Goal: Information Seeking & Learning: Learn about a topic

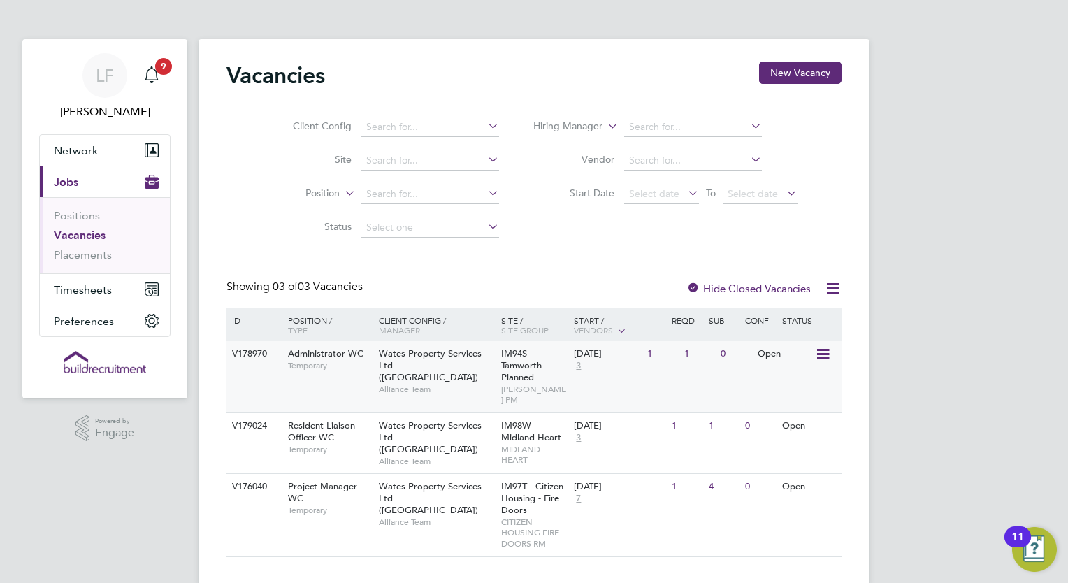
click at [329, 347] on div "Administrator WC Temporary" at bounding box center [327, 359] width 98 height 36
click at [345, 419] on span "Resident Liaison Officer WC" at bounding box center [321, 431] width 67 height 24
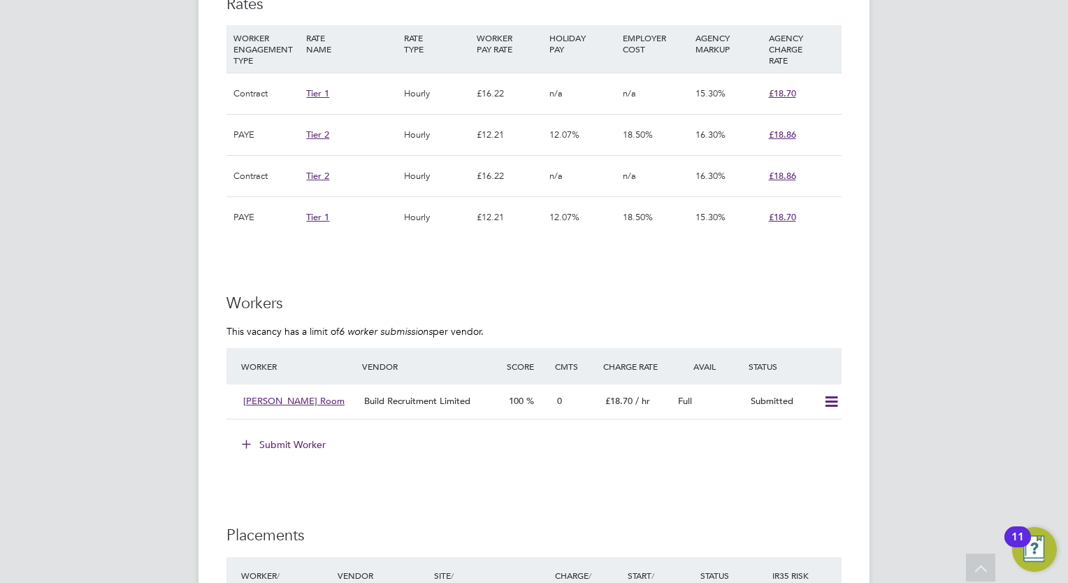
scroll to position [1219, 0]
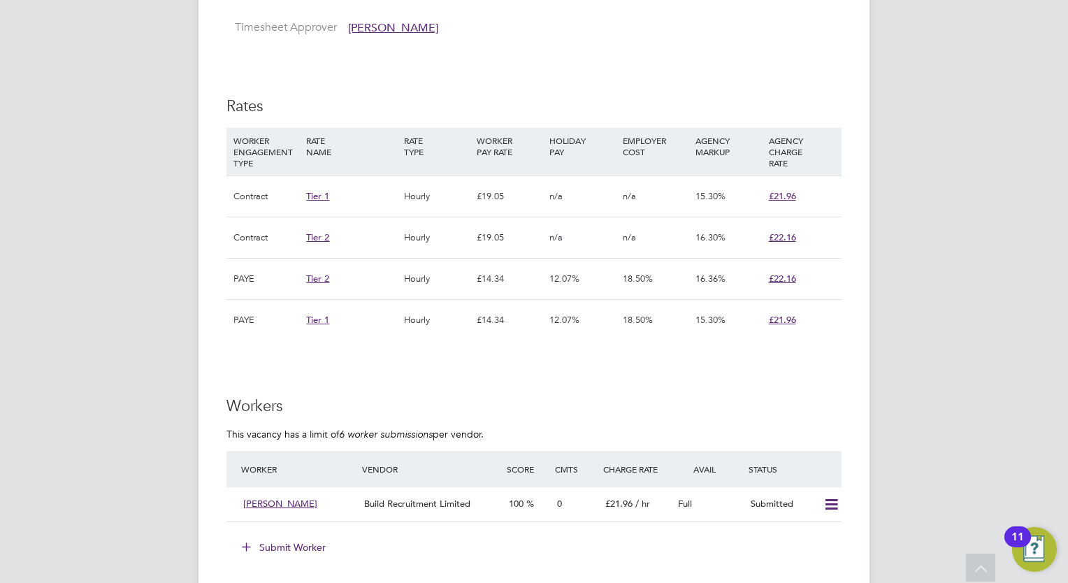
scroll to position [1037, 0]
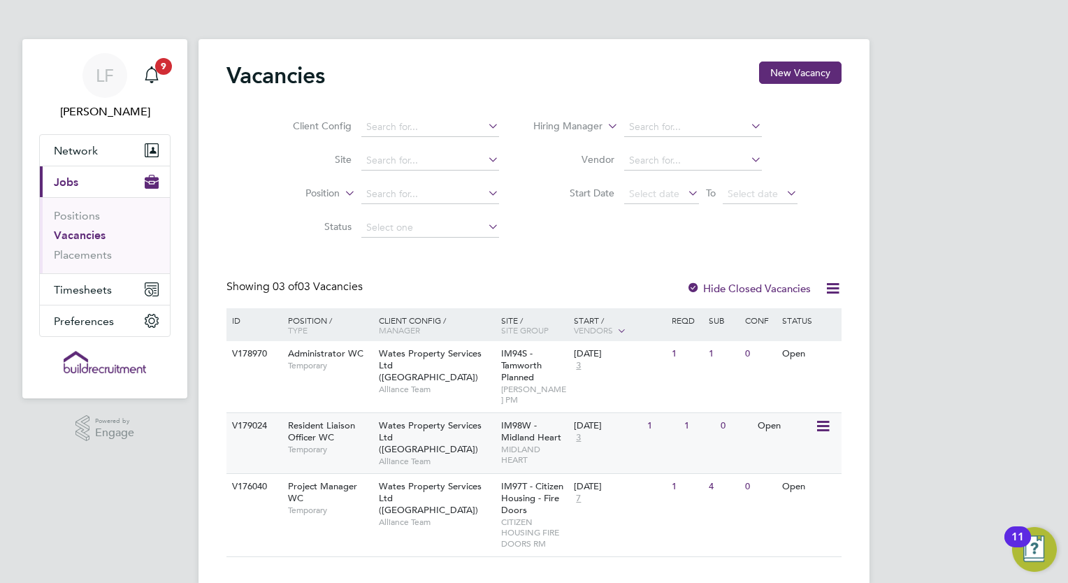
click at [302, 432] on span "Resident Liaison Officer WC" at bounding box center [321, 431] width 67 height 24
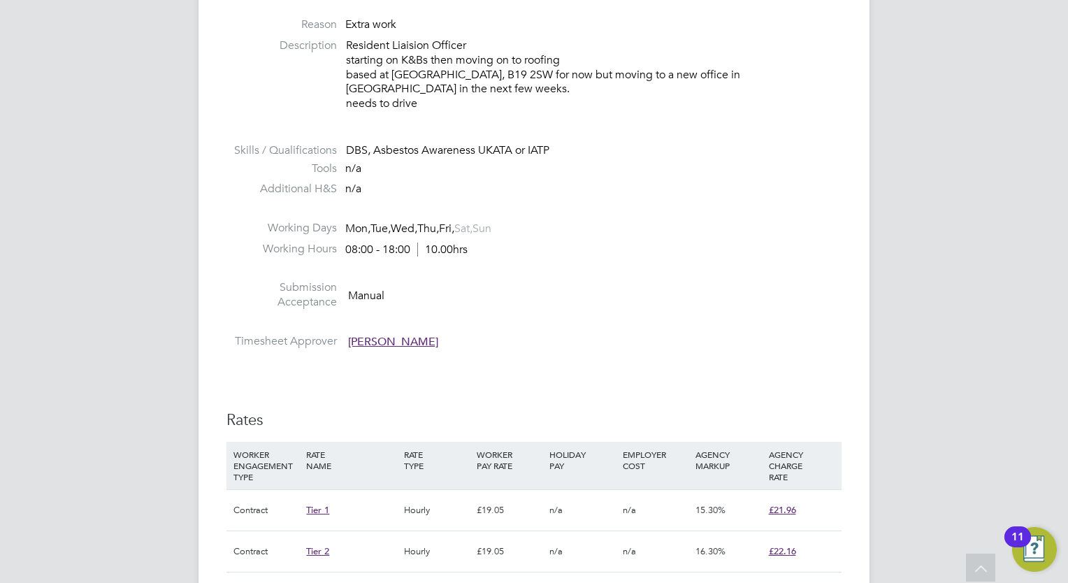
scroll to position [477, 0]
